Goal: Check status: Check status

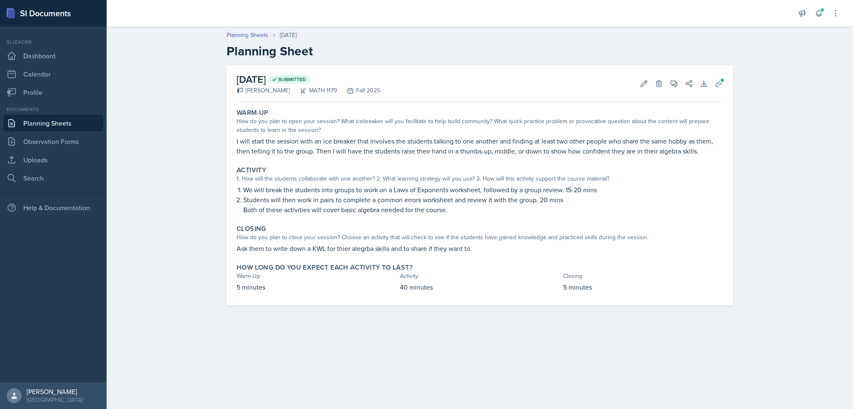
click at [37, 122] on link "Planning Sheets" at bounding box center [53, 123] width 100 height 17
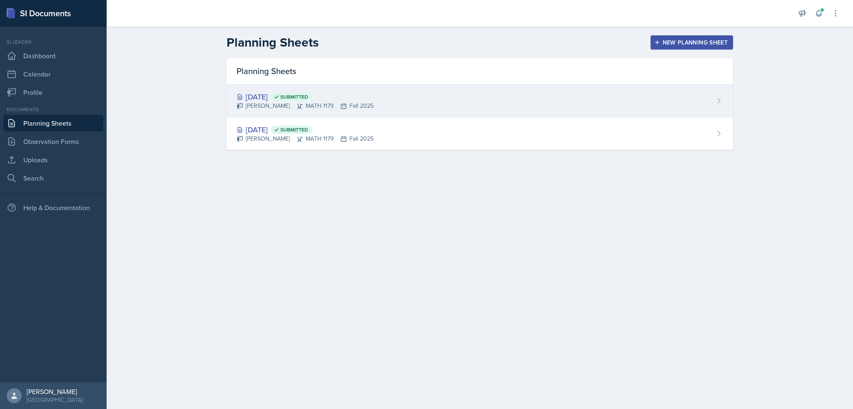
click at [276, 107] on div "[PERSON_NAME] MATH 1179 Fall 2025" at bounding box center [304, 106] width 137 height 9
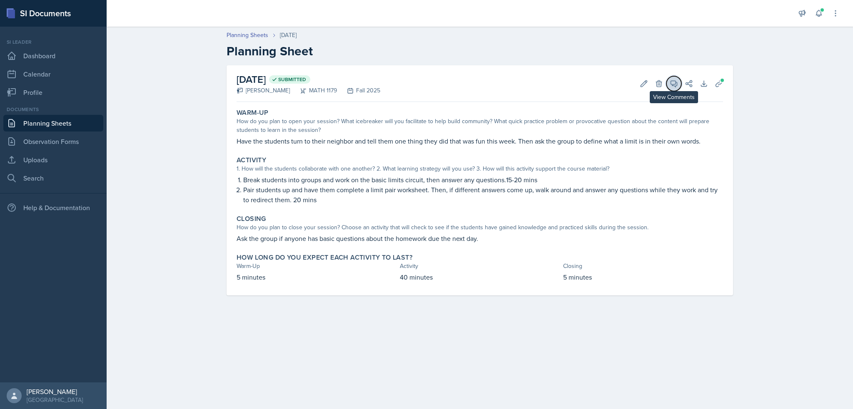
click at [675, 81] on span at bounding box center [676, 81] width 4 height 4
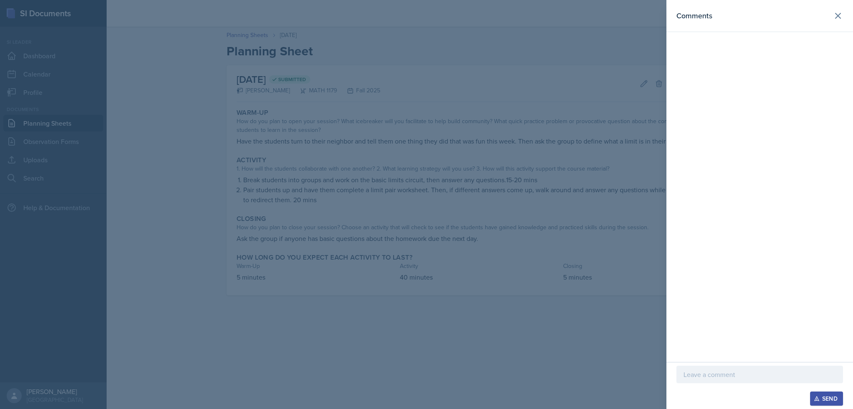
click at [631, 87] on div at bounding box center [426, 204] width 853 height 409
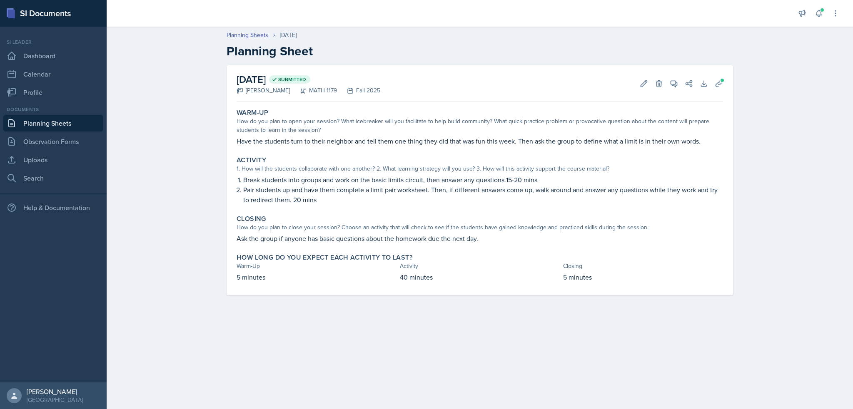
click at [95, 127] on link "Planning Sheets" at bounding box center [53, 123] width 100 height 17
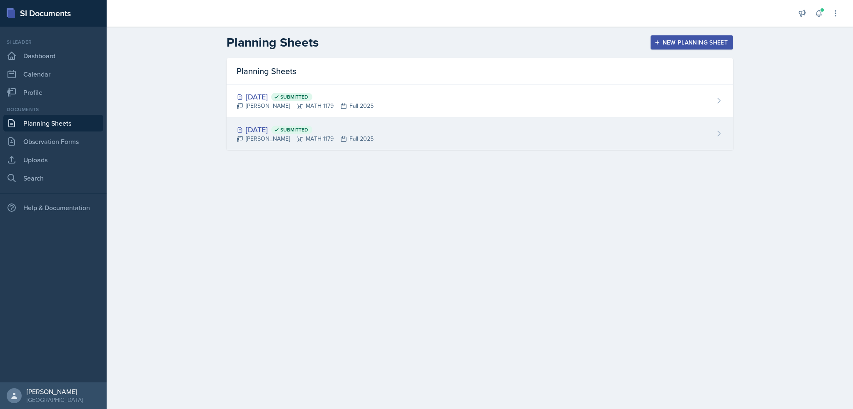
click at [308, 127] on span "Submitted" at bounding box center [294, 130] width 28 height 7
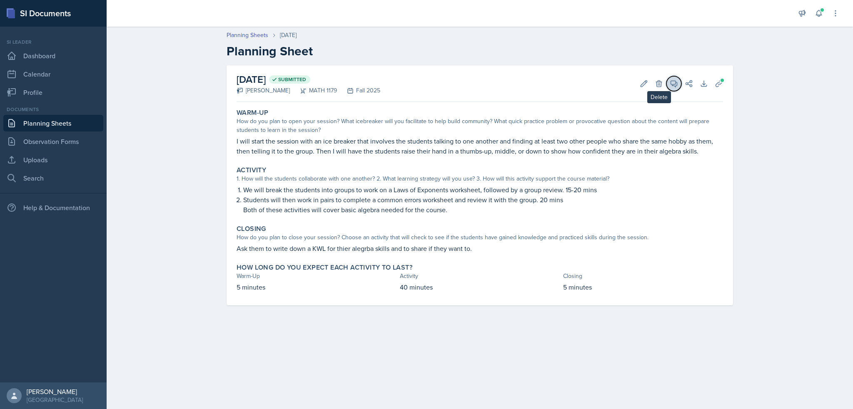
click at [668, 81] on button "View Comments" at bounding box center [673, 83] width 15 height 15
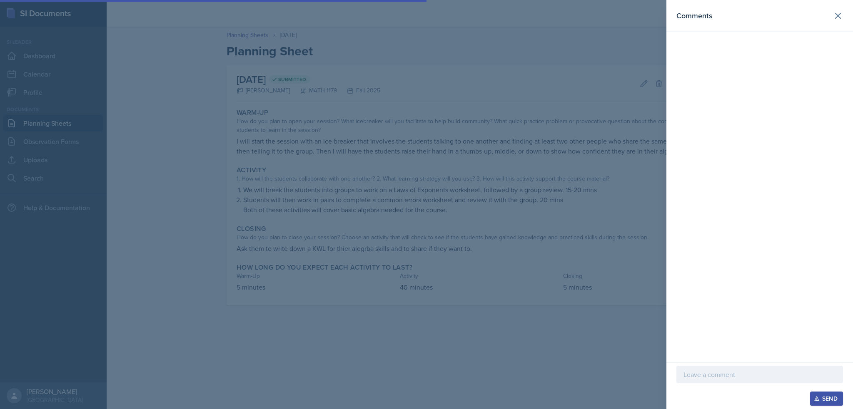
click at [627, 89] on div at bounding box center [426, 204] width 853 height 409
